Goal: Information Seeking & Learning: Check status

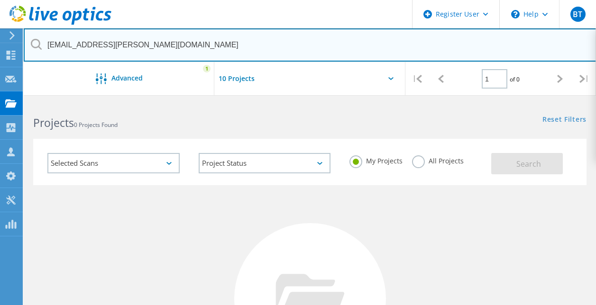
click at [161, 40] on input "[EMAIL_ADDRESS][PERSON_NAME][DOMAIN_NAME]" at bounding box center [310, 44] width 573 height 33
drag, startPoint x: 161, startPoint y: 40, endPoint x: 83, endPoint y: 33, distance: 78.1
click at [83, 33] on input "[EMAIL_ADDRESS][PERSON_NAME][DOMAIN_NAME]" at bounding box center [310, 44] width 573 height 33
click at [150, 50] on input "[EMAIL_ADDRESS][PERSON_NAME][DOMAIN_NAME]" at bounding box center [310, 44] width 573 height 33
drag, startPoint x: 150, startPoint y: 50, endPoint x: 29, endPoint y: 55, distance: 120.6
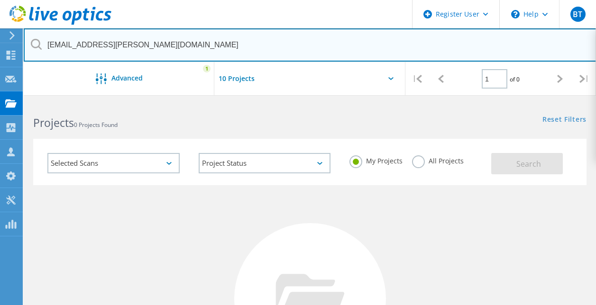
click at [29, 55] on input "[EMAIL_ADDRESS][PERSON_NAME][DOMAIN_NAME]" at bounding box center [310, 44] width 573 height 33
paste input "[EMAIL_ADDRESS][PERSON_NAME][DOMAIN_NAME]"
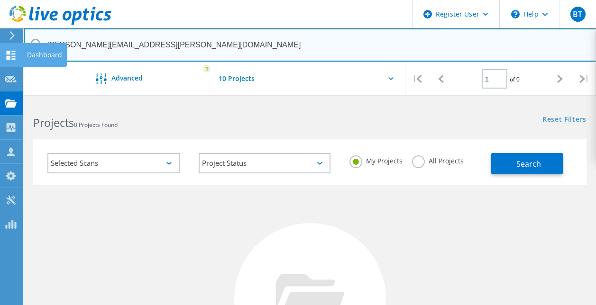
type input "[PERSON_NAME][EMAIL_ADDRESS][PERSON_NAME][DOMAIN_NAME]"
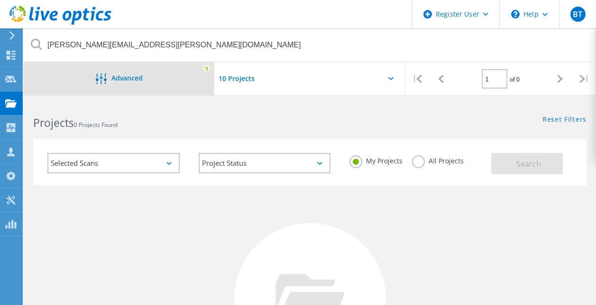
click at [138, 79] on span "Advanced" at bounding box center [126, 78] width 31 height 7
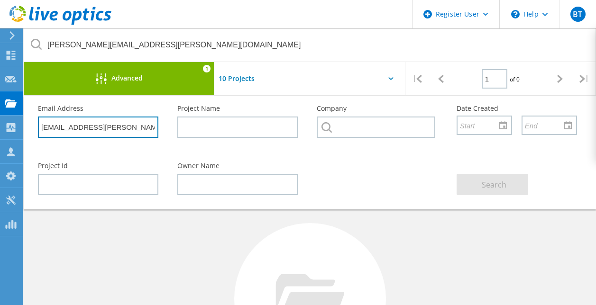
drag, startPoint x: 129, startPoint y: 131, endPoint x: -2, endPoint y: 120, distance: 130.9
click at [0, 120] on html "Register User \n Help Explore Helpful Articles Contact Support BT Dell User [PE…" at bounding box center [298, 235] width 596 height 470
paste input "avid.[PERSON_NAME]"
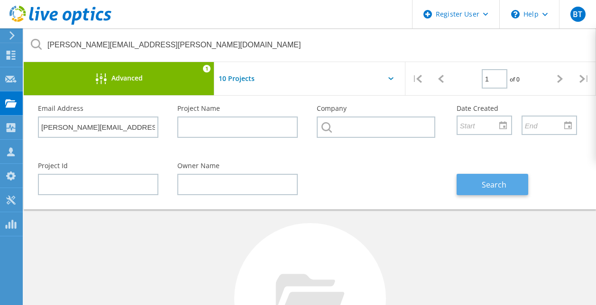
click at [500, 188] on span "Search" at bounding box center [494, 185] width 25 height 10
click at [445, 219] on div "No Projects Found Try refining your search." at bounding box center [309, 307] width 553 height 245
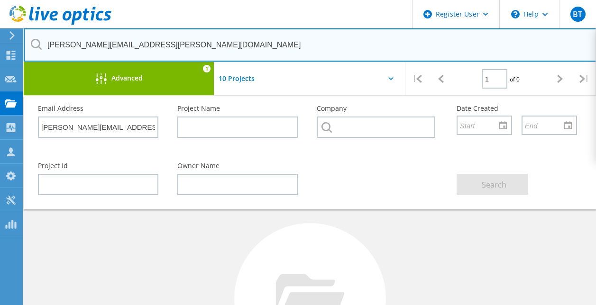
click at [217, 49] on input "[PERSON_NAME][EMAIL_ADDRESS][PERSON_NAME][DOMAIN_NAME]" at bounding box center [310, 44] width 573 height 33
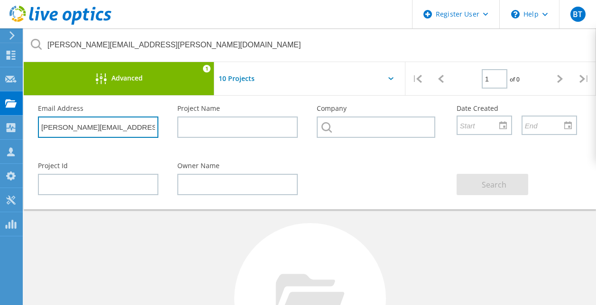
click at [136, 127] on input "[PERSON_NAME][EMAIL_ADDRESS][PERSON_NAME][DOMAIN_NAME]" at bounding box center [98, 127] width 120 height 21
drag, startPoint x: 143, startPoint y: 135, endPoint x: 85, endPoint y: 138, distance: 57.9
click at [85, 138] on div "Email Address [PERSON_NAME][EMAIL_ADDRESS][PERSON_NAME][DOMAIN_NAME]" at bounding box center [97, 122] width 139 height 52
click at [113, 136] on input "[PERSON_NAME][EMAIL_ADDRESS][PERSON_NAME][DOMAIN_NAME]" at bounding box center [98, 127] width 120 height 21
drag, startPoint x: 131, startPoint y: 136, endPoint x: 30, endPoint y: 135, distance: 101.5
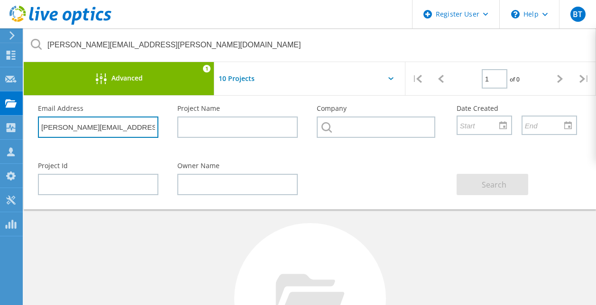
click at [30, 135] on div "Email Address [PERSON_NAME][EMAIL_ADDRESS][PERSON_NAME][DOMAIN_NAME]" at bounding box center [97, 122] width 139 height 52
paste input "on.Kneise"
type input "[EMAIL_ADDRESS][PERSON_NAME][DOMAIN_NAME]"
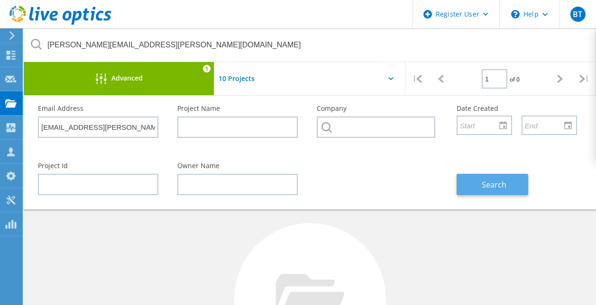
click at [472, 182] on button "Search" at bounding box center [493, 184] width 72 height 21
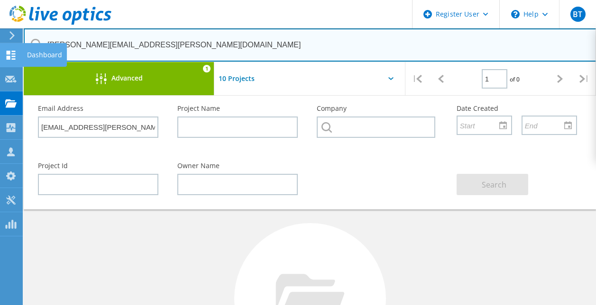
drag, startPoint x: 193, startPoint y: 48, endPoint x: 7, endPoint y: 48, distance: 186.8
click at [7, 102] on div "Register User \n Help Explore Helpful Articles Contact Support BT Dell User [PE…" at bounding box center [298, 286] width 596 height 368
click at [145, 56] on input "[PERSON_NAME][EMAIL_ADDRESS][PERSON_NAME][DOMAIN_NAME]" at bounding box center [310, 44] width 573 height 33
drag, startPoint x: 146, startPoint y: 52, endPoint x: 50, endPoint y: 47, distance: 96.4
click at [50, 47] on input "[PERSON_NAME][EMAIL_ADDRESS][PERSON_NAME][DOMAIN_NAME]" at bounding box center [310, 44] width 573 height 33
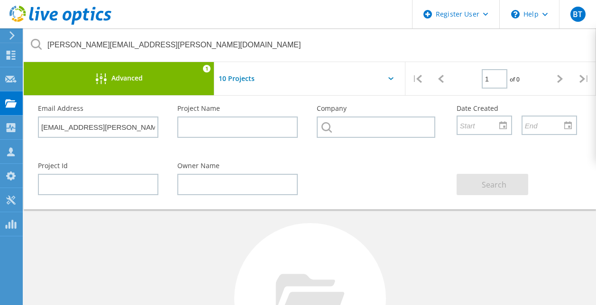
click at [41, 47] on icon at bounding box center [36, 44] width 11 height 11
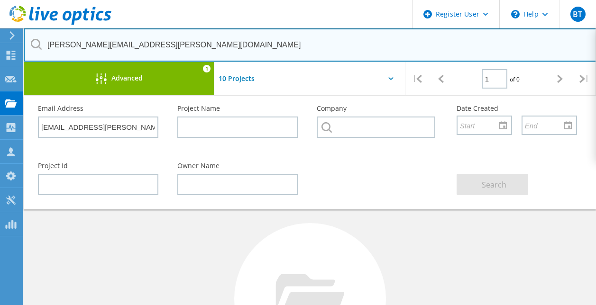
drag, startPoint x: 166, startPoint y: 42, endPoint x: 80, endPoint y: 34, distance: 86.2
click at [80, 34] on input "[PERSON_NAME][EMAIL_ADDRESS][PERSON_NAME][DOMAIN_NAME]" at bounding box center [310, 44] width 573 height 33
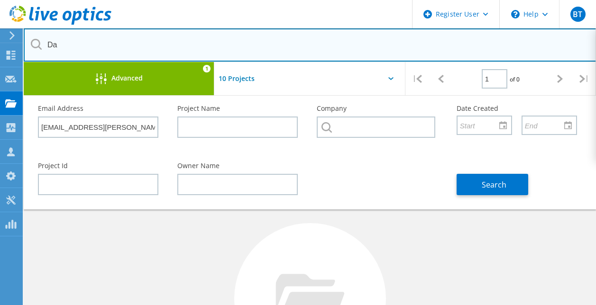
type input "D"
paste input "[EMAIL_ADDRESS][PERSON_NAME][DOMAIN_NAME]"
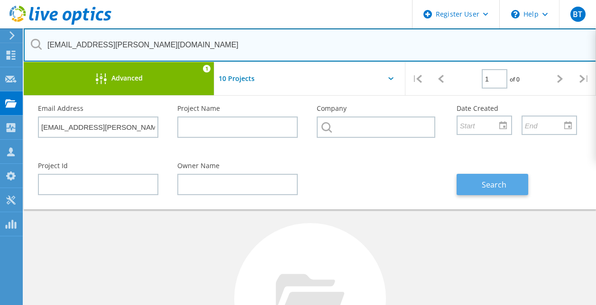
type input "[EMAIL_ADDRESS][PERSON_NAME][DOMAIN_NAME]"
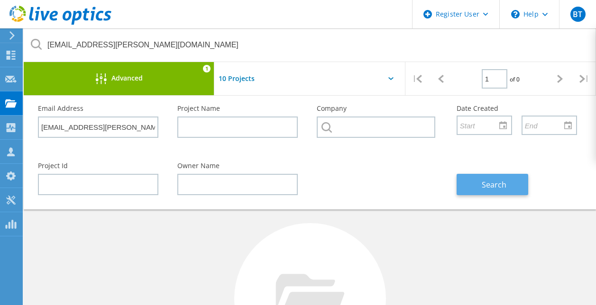
click at [506, 185] on span "Search" at bounding box center [494, 185] width 25 height 10
click at [418, 269] on div "No Projects Found Try refining your search." at bounding box center [309, 307] width 553 height 245
